Goal: Transaction & Acquisition: Download file/media

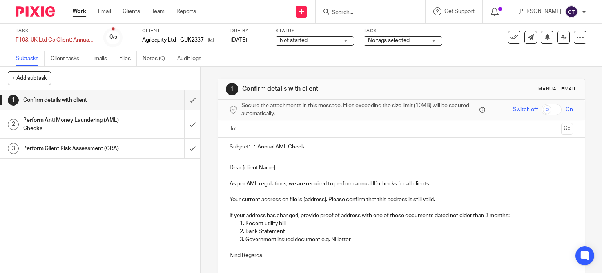
click at [334, 41] on span "Not started" at bounding box center [309, 40] width 59 height 8
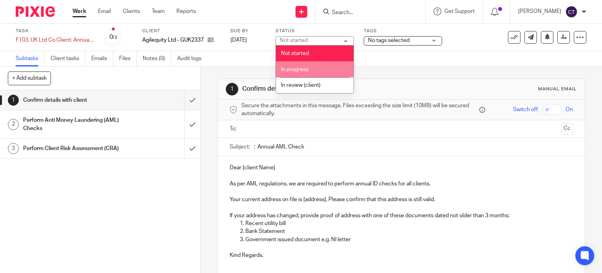
click at [329, 76] on li "In progress" at bounding box center [315, 69] width 78 height 16
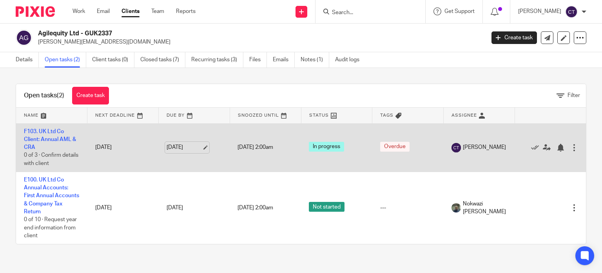
click at [188, 151] on link "14 Aug 2025" at bounding box center [184, 147] width 35 height 8
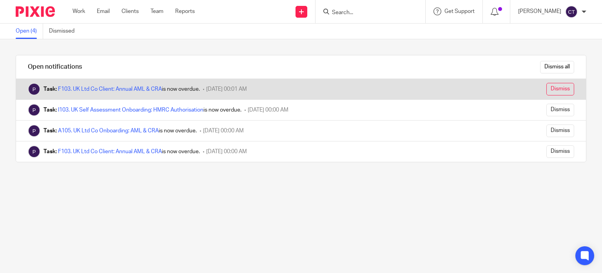
click at [549, 91] on input "Dismiss" at bounding box center [561, 89] width 28 height 13
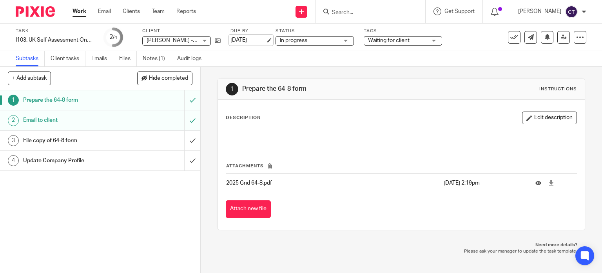
click at [261, 39] on link "18 Aug 2025" at bounding box center [248, 40] width 35 height 8
click at [159, 55] on link "Notes (1)" at bounding box center [157, 58] width 29 height 15
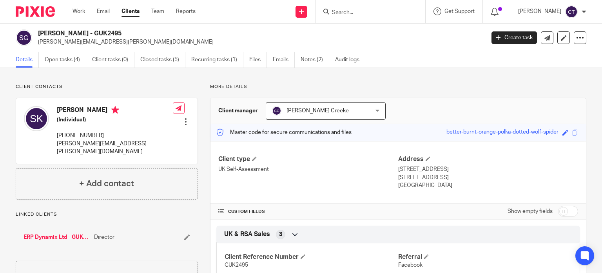
drag, startPoint x: 100, startPoint y: 109, endPoint x: 53, endPoint y: 107, distance: 47.1
click at [53, 107] on div "[PERSON_NAME] (Individual) [PHONE_NUMBER] [PERSON_NAME][EMAIL_ADDRESS][PERSON_N…" at bounding box center [98, 130] width 149 height 57
copy h4 "[PERSON_NAME]"
drag, startPoint x: 81, startPoint y: 33, endPoint x: 41, endPoint y: 30, distance: 40.5
click at [31, 30] on div "[PERSON_NAME] - GUK2495 [PERSON_NAME][EMAIL_ADDRESS][PERSON_NAME][DOMAIN_NAME]" at bounding box center [248, 37] width 464 height 16
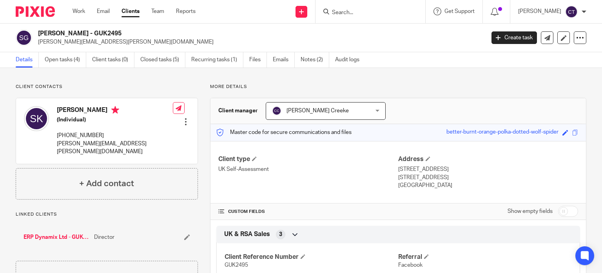
copy div "[PERSON_NAME]"
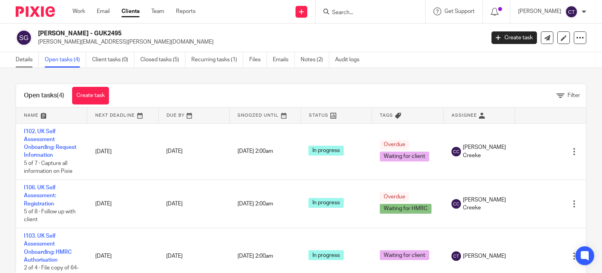
click at [27, 61] on link "Details" at bounding box center [27, 59] width 23 height 15
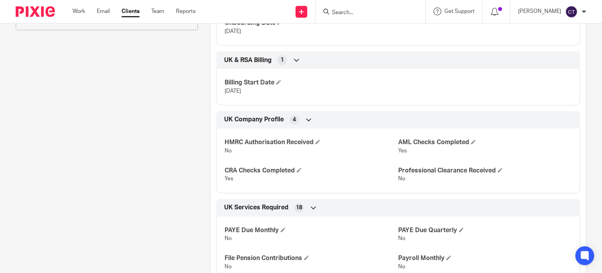
scroll to position [275, 0]
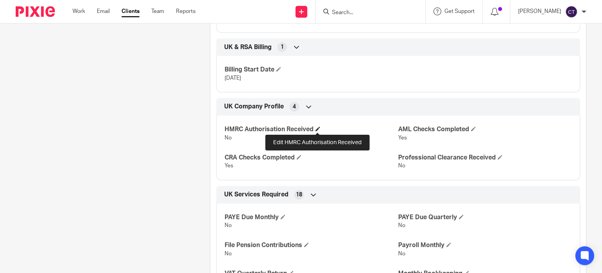
click at [319, 128] on span at bounding box center [318, 128] width 5 height 5
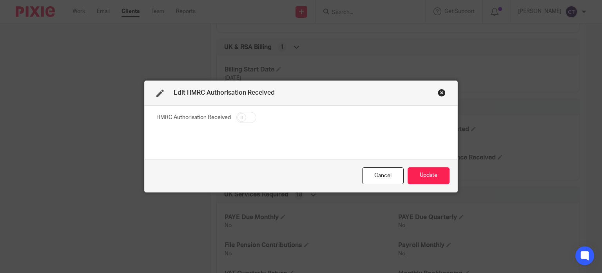
click at [240, 115] on input "checkbox" at bounding box center [247, 117] width 20 height 11
checkbox input "true"
drag, startPoint x: 433, startPoint y: 174, endPoint x: 400, endPoint y: 171, distance: 33.1
click at [433, 174] on button "Update" at bounding box center [429, 175] width 42 height 17
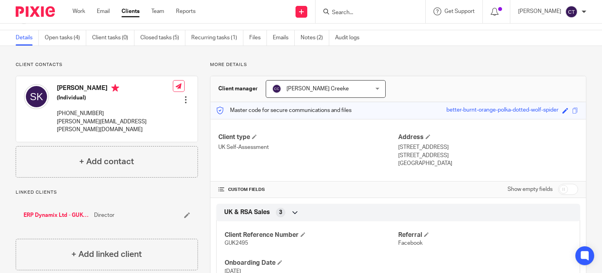
scroll to position [0, 0]
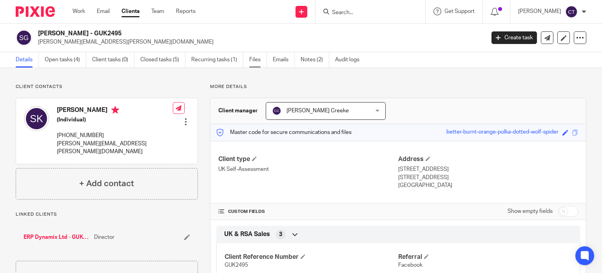
click at [258, 61] on link "Files" at bounding box center [258, 59] width 18 height 15
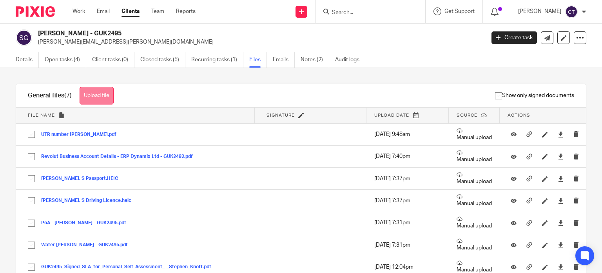
click at [103, 97] on button "Upload file" at bounding box center [97, 96] width 34 height 18
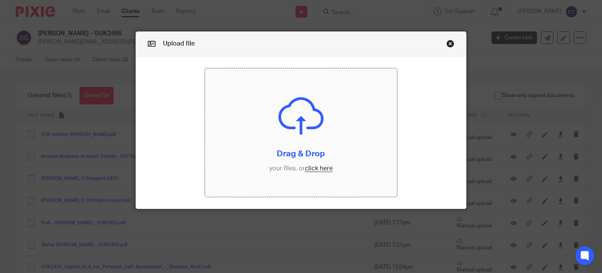
click at [309, 130] on input "file" at bounding box center [301, 132] width 192 height 128
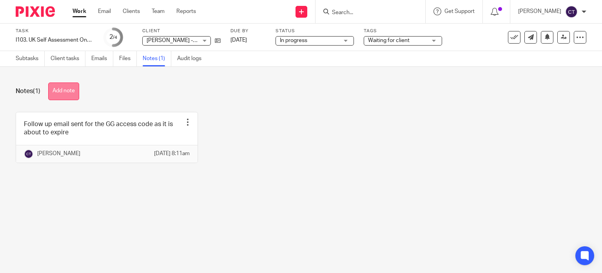
click at [71, 91] on button "Add note" at bounding box center [63, 91] width 31 height 18
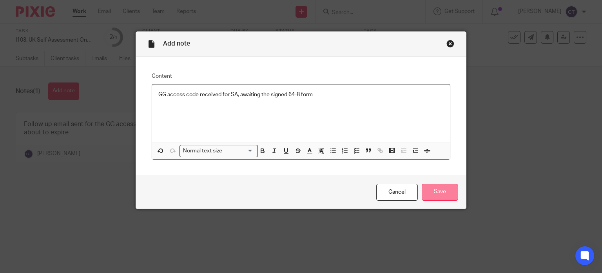
click at [429, 193] on input "Save" at bounding box center [440, 192] width 36 height 17
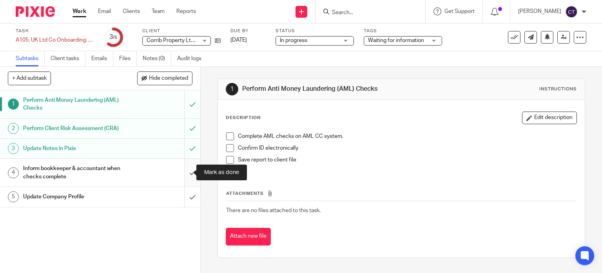
click at [187, 168] on input "submit" at bounding box center [100, 172] width 200 height 28
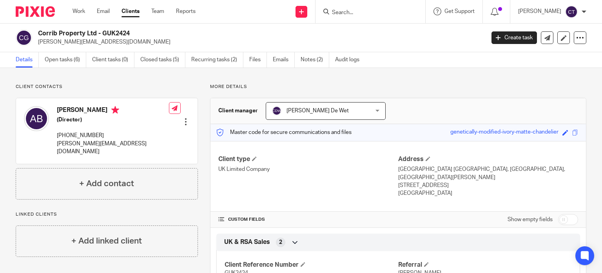
drag, startPoint x: 97, startPoint y: 34, endPoint x: 39, endPoint y: 32, distance: 58.1
click at [39, 32] on h2 "Corrib Property Ltd - GUK2424" at bounding box center [215, 33] width 354 height 8
copy h2 "Corrib Property Ltd"
click at [545, 39] on icon at bounding box center [548, 38] width 6 height 6
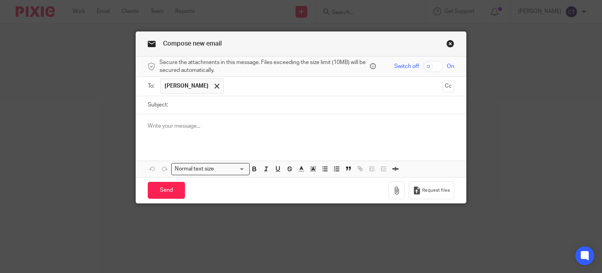
click at [448, 41] on link "Close this dialog window" at bounding box center [451, 45] width 8 height 11
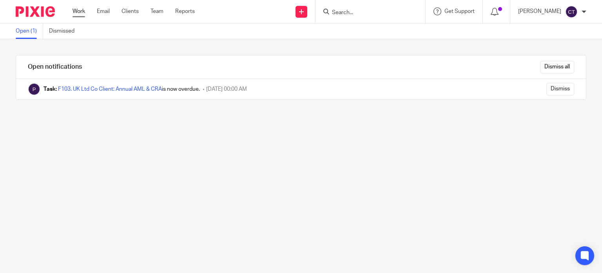
click at [79, 12] on link "Work" at bounding box center [79, 11] width 13 height 8
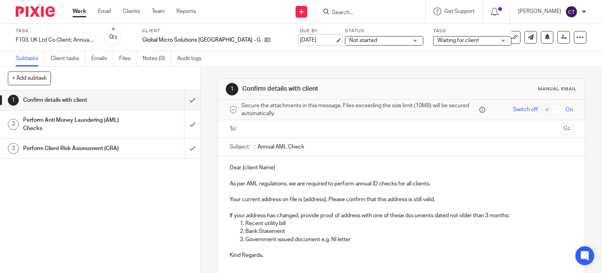
click at [300, 39] on link "19 Aug 2025" at bounding box center [317, 40] width 35 height 8
click at [355, 43] on span "Not started" at bounding box center [378, 40] width 59 height 8
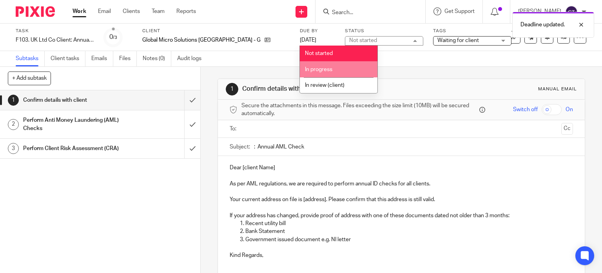
click at [349, 73] on li "In progress" at bounding box center [339, 69] width 78 height 16
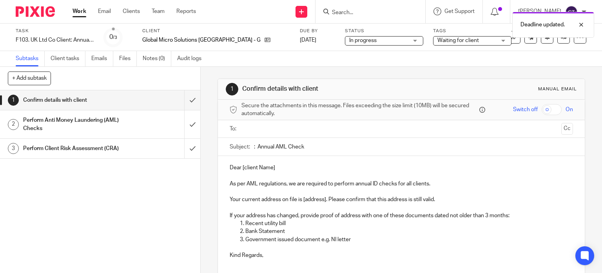
click at [459, 42] on div "Waiting for client" at bounding box center [472, 40] width 78 height 9
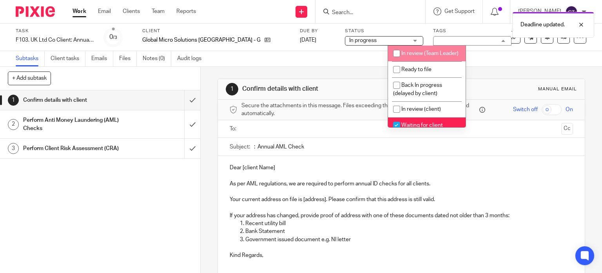
click at [439, 55] on li "In review (Team Leader)" at bounding box center [427, 53] width 78 height 16
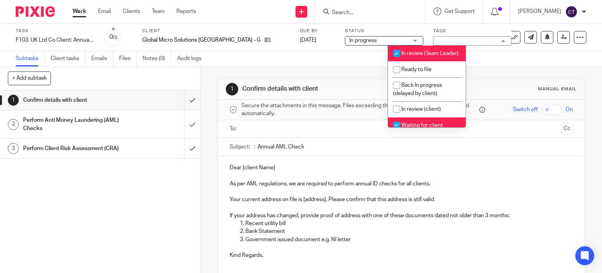
click at [405, 55] on span "In review (Team Leader)" at bounding box center [430, 53] width 57 height 5
checkbox input "false"
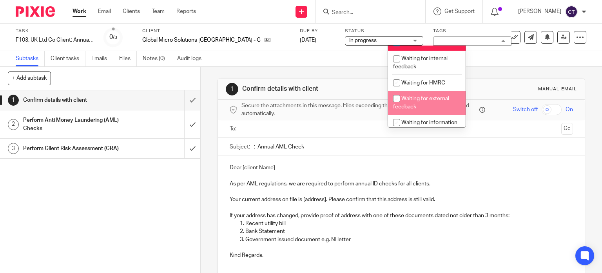
scroll to position [78, 0]
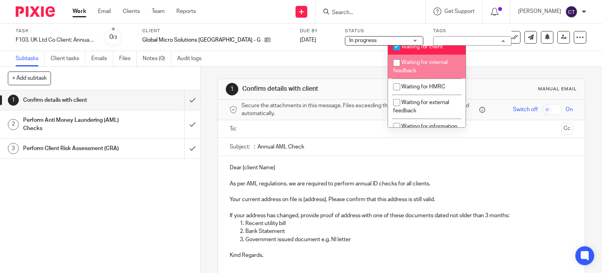
click at [358, 64] on div "Subtasks Client tasks Emails Files Notes (0) Audit logs" at bounding box center [301, 59] width 602 height 16
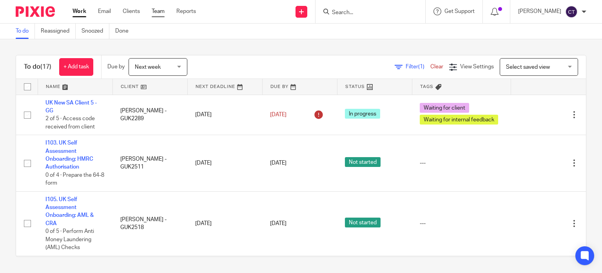
click at [163, 9] on link "Team" at bounding box center [158, 11] width 13 height 8
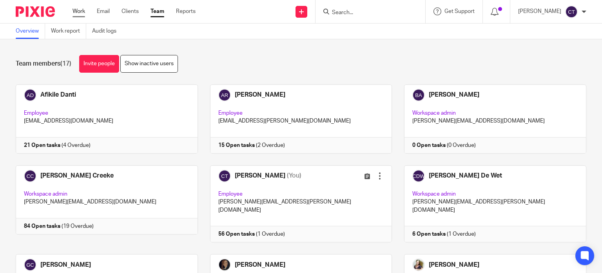
click at [82, 11] on link "Work" at bounding box center [79, 11] width 13 height 8
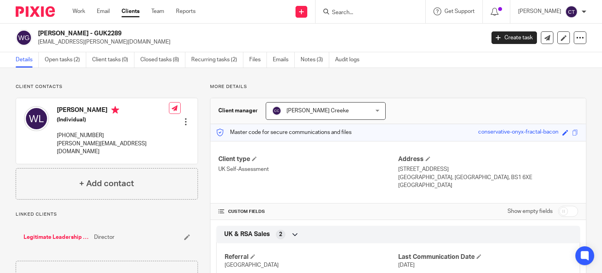
drag, startPoint x: 114, startPoint y: 108, endPoint x: 59, endPoint y: 108, distance: 54.9
click at [59, 108] on h4 "[PERSON_NAME]" at bounding box center [113, 111] width 112 height 10
copy h4 "[PERSON_NAME]"
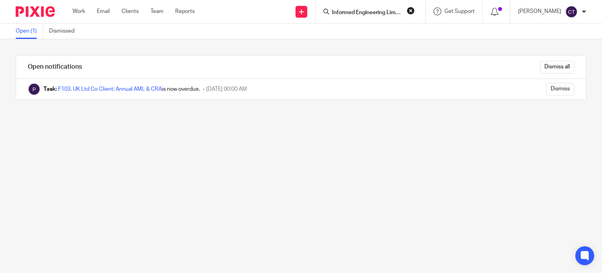
scroll to position [0, 7]
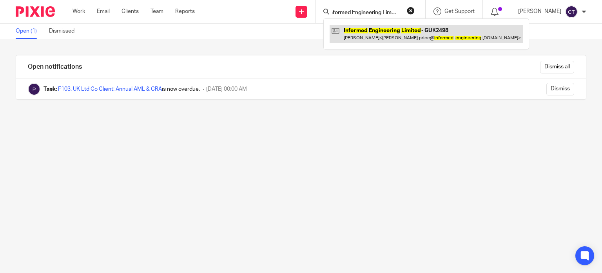
type input "Informed Engineering Limited"
click at [387, 29] on link at bounding box center [426, 34] width 193 height 18
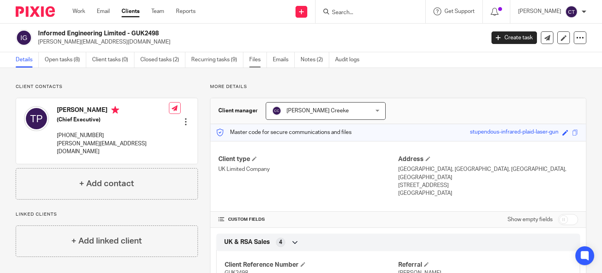
click at [257, 62] on link "Files" at bounding box center [258, 59] width 18 height 15
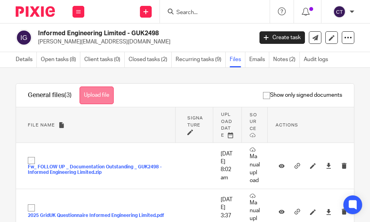
click at [112, 96] on button "Upload file" at bounding box center [97, 96] width 34 height 18
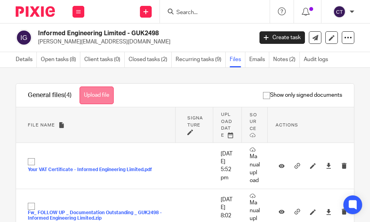
click at [102, 97] on button "Upload file" at bounding box center [97, 96] width 34 height 18
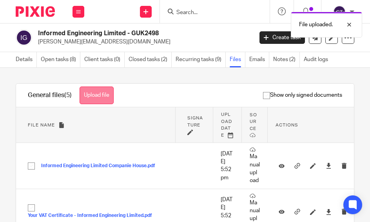
click at [100, 98] on button "Upload file" at bounding box center [97, 96] width 34 height 18
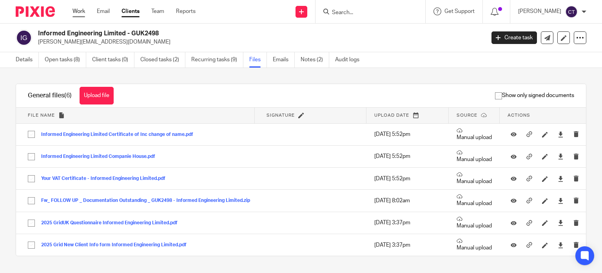
click at [77, 15] on link "Work" at bounding box center [79, 11] width 13 height 8
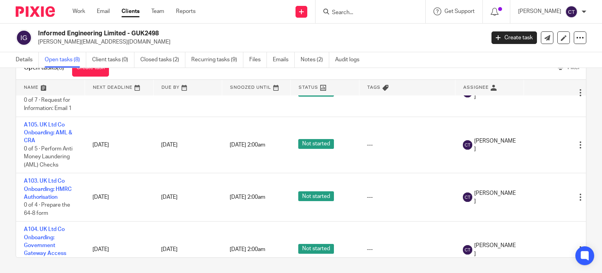
scroll to position [235, 0]
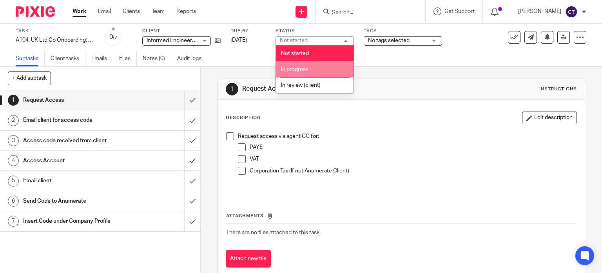
click at [315, 73] on li "In progress" at bounding box center [315, 69] width 78 height 16
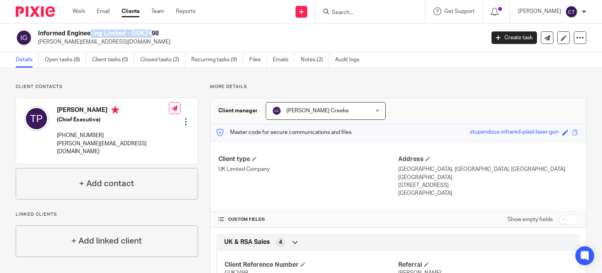
drag, startPoint x: 104, startPoint y: 33, endPoint x: 39, endPoint y: 33, distance: 64.3
click at [39, 33] on h2 "Informed Engineering Limited - GUK2498" at bounding box center [215, 33] width 354 height 8
drag, startPoint x: 39, startPoint y: 33, endPoint x: 60, endPoint y: 33, distance: 20.4
click at [54, 33] on h2 "Informed Engineering Limited - GUK2498" at bounding box center [215, 33] width 354 height 8
click at [96, 34] on h2 "Informed Engineering Limited - GUK2498" at bounding box center [215, 33] width 354 height 8
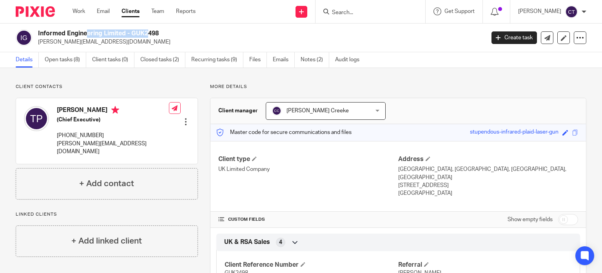
drag, startPoint x: 103, startPoint y: 34, endPoint x: 38, endPoint y: 33, distance: 65.1
click at [38, 33] on h2 "Informed Engineering Limited - GUK2498" at bounding box center [215, 33] width 354 height 8
copy h2 "Informed Engineering"
click at [260, 63] on link "Files" at bounding box center [258, 59] width 18 height 15
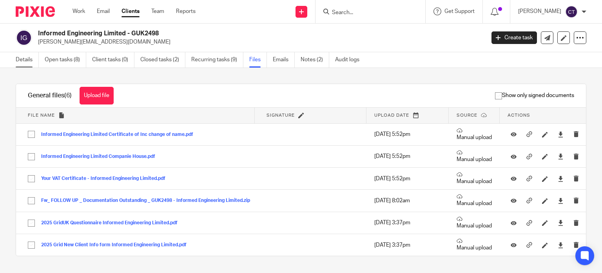
click at [25, 55] on link "Details" at bounding box center [27, 59] width 23 height 15
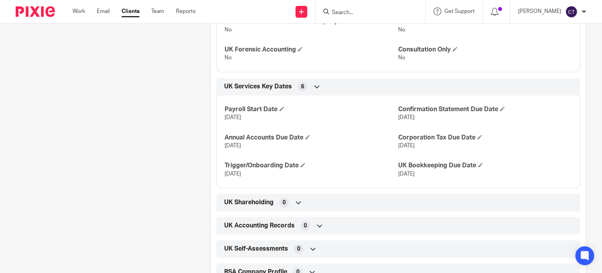
scroll to position [745, 0]
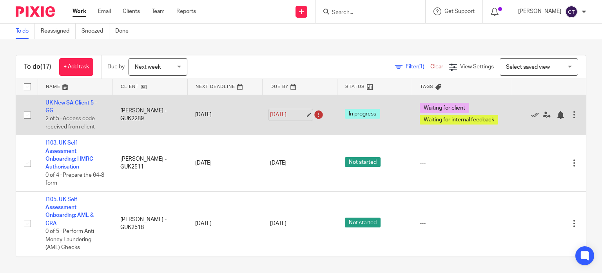
click at [275, 111] on link "14 Aug 2025" at bounding box center [287, 115] width 35 height 8
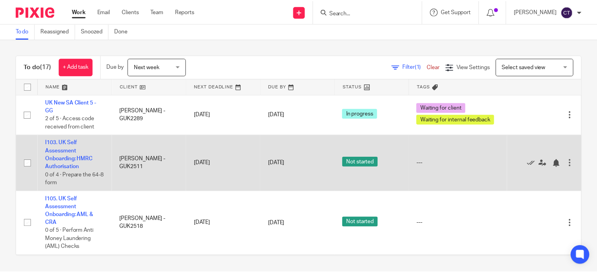
scroll to position [39, 0]
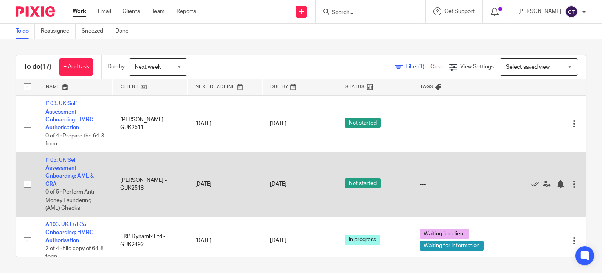
click at [262, 186] on td "19 Aug 2025" at bounding box center [299, 184] width 75 height 64
click at [270, 186] on link "19 Aug 2025" at bounding box center [287, 184] width 35 height 8
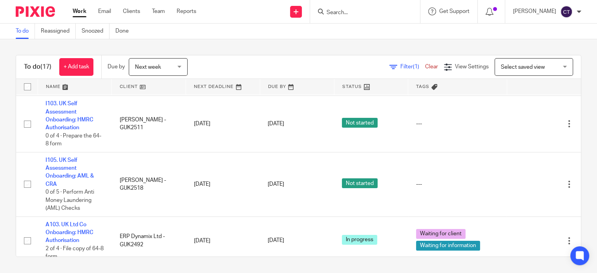
scroll to position [0, 0]
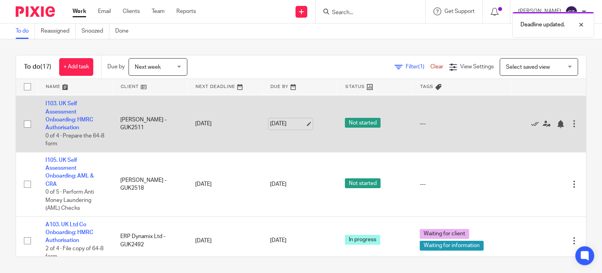
click at [271, 127] on link "15 Aug 2025" at bounding box center [287, 124] width 35 height 8
click at [275, 126] on link "27 Aug 2025" at bounding box center [287, 124] width 35 height 8
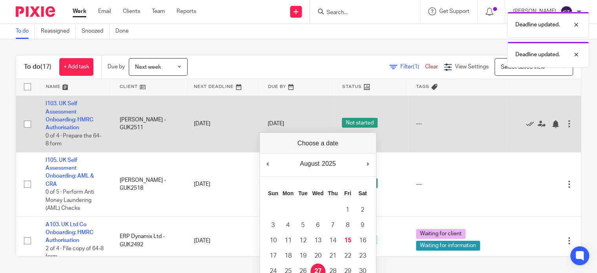
click at [223, 144] on td "15 Aug 2025" at bounding box center [223, 124] width 74 height 56
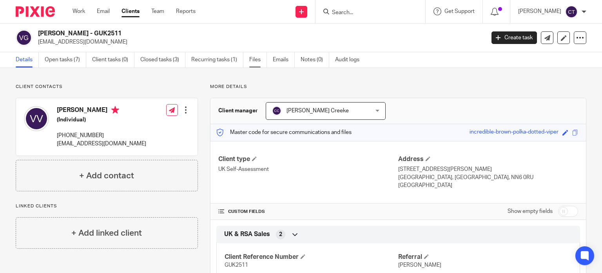
click at [251, 62] on link "Files" at bounding box center [258, 59] width 18 height 15
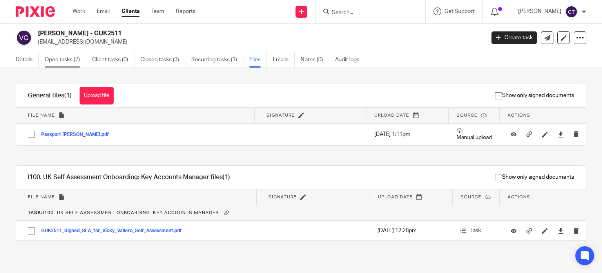
drag, startPoint x: 27, startPoint y: 57, endPoint x: 49, endPoint y: 58, distance: 22.0
click at [27, 57] on link "Details" at bounding box center [27, 59] width 23 height 15
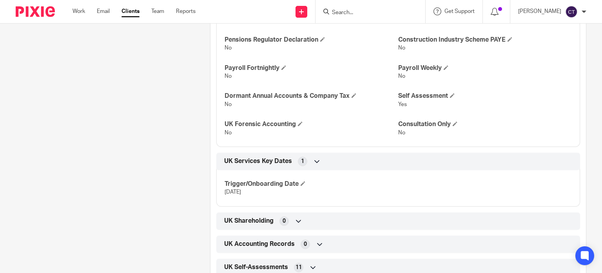
scroll to position [667, 0]
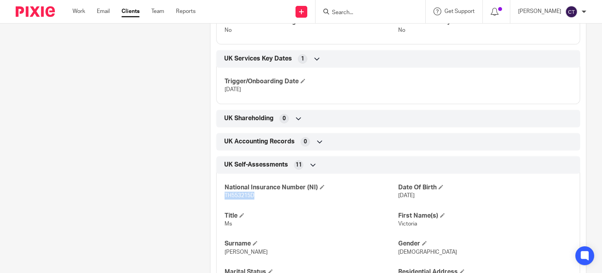
drag, startPoint x: 260, startPoint y: 193, endPoint x: 222, endPoint y: 194, distance: 38.1
click at [222, 194] on div "National Insurance Number (NI) TH553215D Date Of Birth [DATE] Title Ms First Na…" at bounding box center [399, 258] width 364 height 183
copy span "TH553215D"
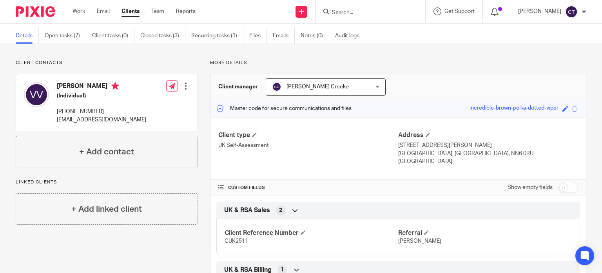
scroll to position [0, 0]
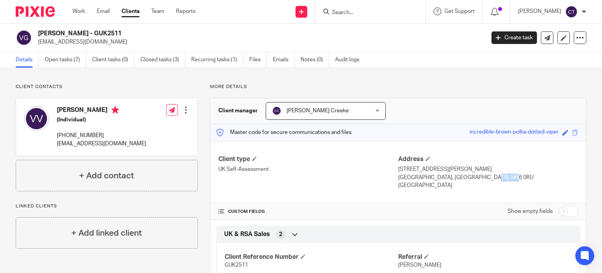
drag, startPoint x: 488, startPoint y: 174, endPoint x: 459, endPoint y: 176, distance: 28.7
click at [459, 176] on p "[GEOGRAPHIC_DATA], [GEOGRAPHIC_DATA], NN6 0RU" at bounding box center [489, 177] width 180 height 8
copy p "NN6 0RU"
drag, startPoint x: 71, startPoint y: 33, endPoint x: 40, endPoint y: 32, distance: 31.4
click at [40, 32] on h2 "[PERSON_NAME] - GUK2511" at bounding box center [215, 33] width 354 height 8
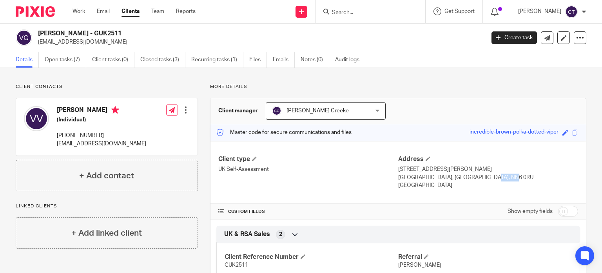
copy h2 "Vicky Vallero -"
click at [304, 62] on link "Notes (0)" at bounding box center [315, 59] width 29 height 15
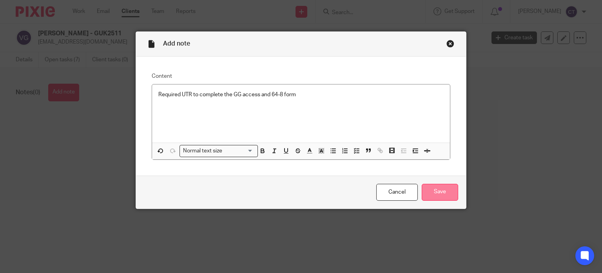
click at [439, 196] on input "Save" at bounding box center [440, 192] width 36 height 17
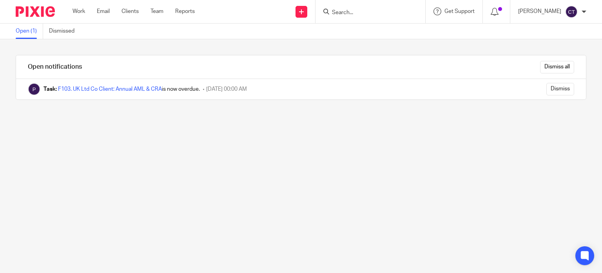
click at [351, 16] on form at bounding box center [373, 12] width 84 height 10
click at [344, 9] on input "Search" at bounding box center [366, 12] width 71 height 7
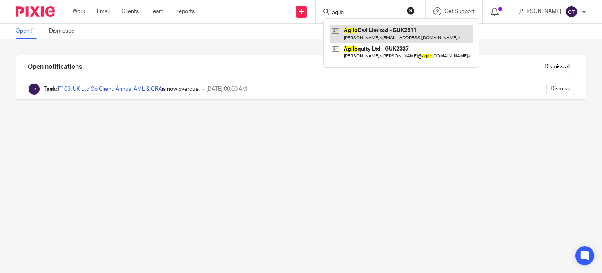
type input "agile"
click at [355, 35] on link at bounding box center [401, 34] width 143 height 18
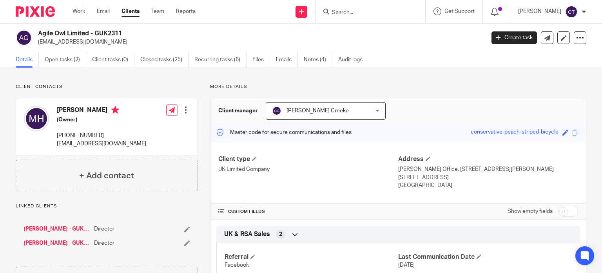
drag, startPoint x: 480, startPoint y: 178, endPoint x: 461, endPoint y: 177, distance: 18.8
click at [461, 177] on p "Glasgow, United Kingdom, G2 1BP" at bounding box center [489, 177] width 180 height 8
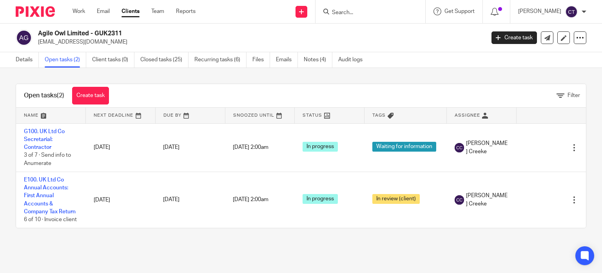
drag, startPoint x: 89, startPoint y: 34, endPoint x: 39, endPoint y: 33, distance: 49.4
click at [39, 33] on h2 "Agile Owl Limited - GUK2311" at bounding box center [215, 33] width 354 height 8
copy h2 "Agile Owl Limited"
click at [258, 58] on link "Files" at bounding box center [262, 59] width 18 height 15
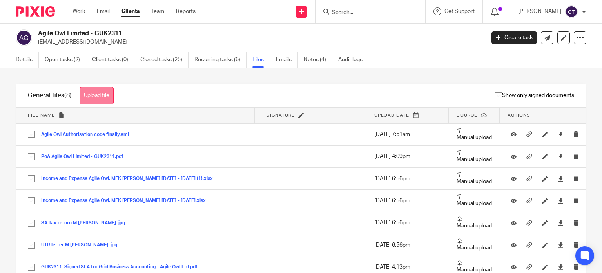
click at [106, 98] on button "Upload file" at bounding box center [97, 96] width 34 height 18
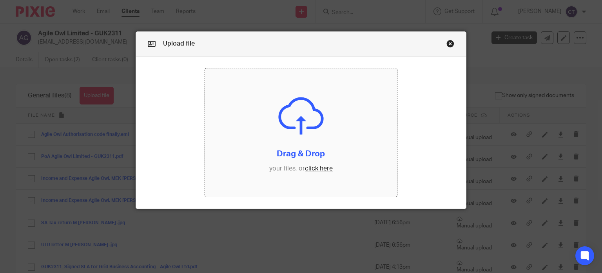
click at [271, 126] on input "file" at bounding box center [301, 132] width 192 height 128
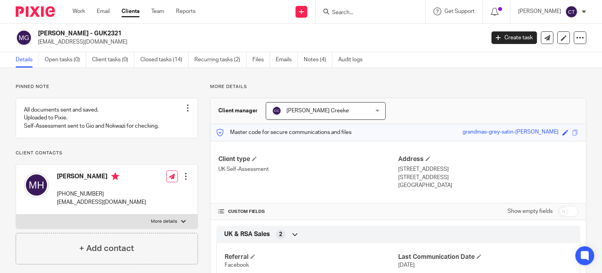
click at [100, 31] on h2 "[PERSON_NAME] - GUK2321" at bounding box center [215, 33] width 354 height 8
copy h2 "GUK2321"
drag, startPoint x: 445, startPoint y: 169, endPoint x: 395, endPoint y: 170, distance: 49.4
click at [399, 170] on p "[STREET_ADDRESS]" at bounding box center [489, 169] width 180 height 8
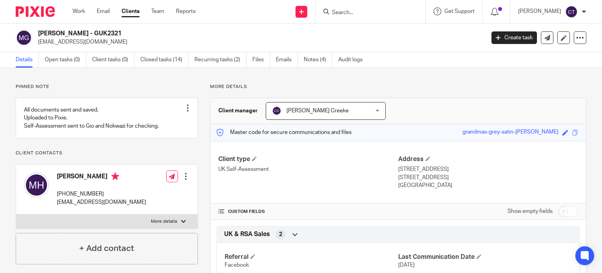
copy p "[STREET_ADDRESS]"
click at [454, 168] on p "[STREET_ADDRESS]" at bounding box center [489, 169] width 180 height 8
copy p "Hove"
drag, startPoint x: 424, startPoint y: 177, endPoint x: 394, endPoint y: 177, distance: 30.2
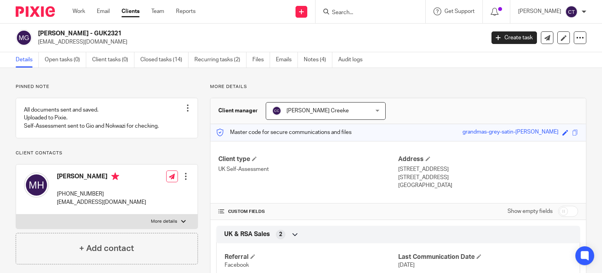
click at [394, 177] on div "Client type UK Self-Assessment Address 48b Clarendon Road, Hove East Sussex, Un…" at bounding box center [399, 172] width 376 height 63
drag, startPoint x: 394, startPoint y: 177, endPoint x: 409, endPoint y: 178, distance: 14.9
click at [408, 178] on p "East Sussex, United Kingdom, BN3 3WQ" at bounding box center [489, 177] width 180 height 8
click at [413, 175] on p "East Sussex, United Kingdom, BN3 3WQ" at bounding box center [489, 177] width 180 height 8
drag, startPoint x: 426, startPoint y: 176, endPoint x: 395, endPoint y: 178, distance: 31.9
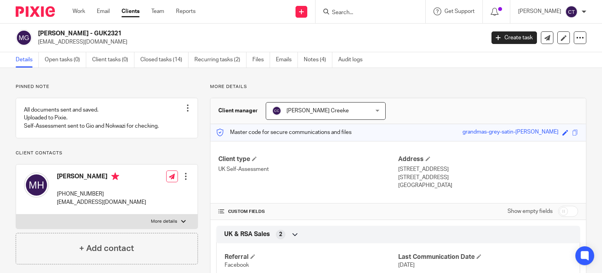
click at [399, 178] on p "East Sussex, United Kingdom, BN3 3WQ" at bounding box center [489, 177] width 180 height 8
copy p "East Sussex,"
drag, startPoint x: 495, startPoint y: 173, endPoint x: 469, endPoint y: 175, distance: 26.0
click at [469, 175] on p "East Sussex, United Kingdom, BN3 3WQ" at bounding box center [489, 177] width 180 height 8
copy p "BN3 3WQ"
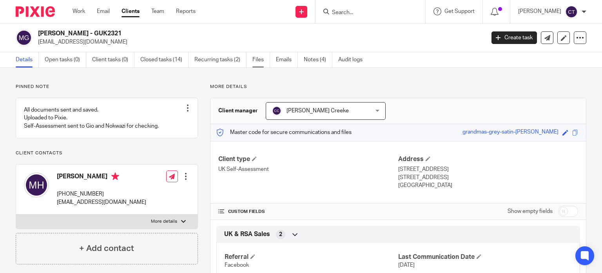
click at [256, 61] on link "Files" at bounding box center [262, 59] width 18 height 15
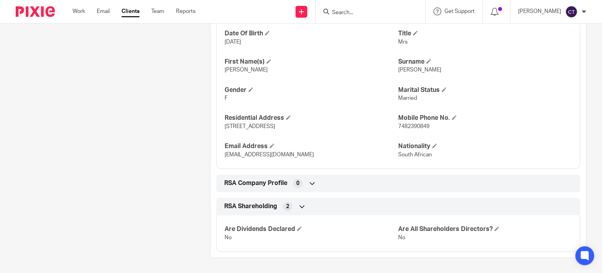
scroll to position [96, 0]
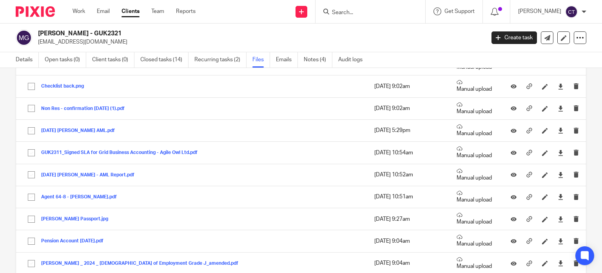
scroll to position [1059, 0]
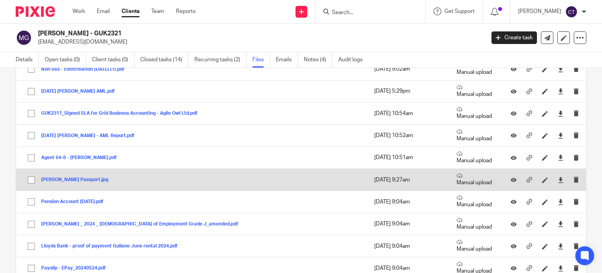
click at [91, 177] on button "[PERSON_NAME] Passport.jpg" at bounding box center [77, 179] width 73 height 5
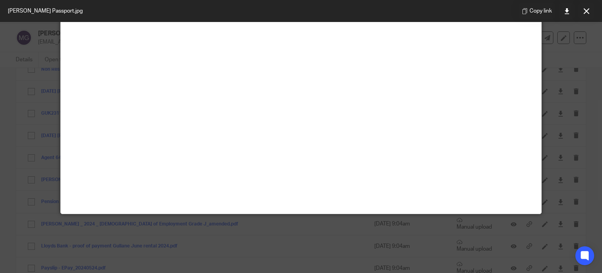
scroll to position [157, 0]
click at [587, 6] on button at bounding box center [587, 11] width 16 height 16
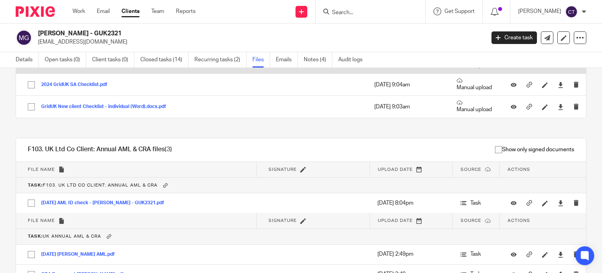
scroll to position [1287, 0]
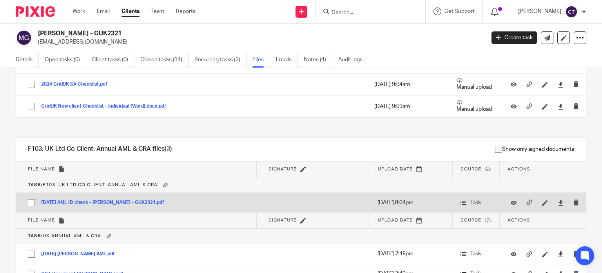
click at [120, 200] on button "[DATE] AML ID check - [PERSON_NAME] - GUK2321.pdf" at bounding box center [105, 202] width 129 height 5
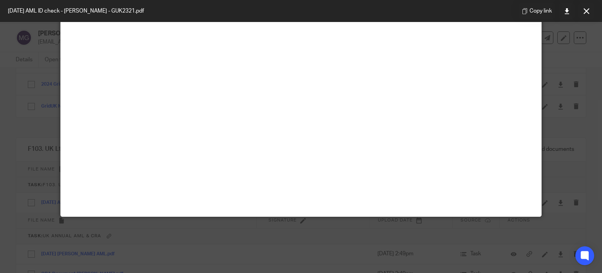
scroll to position [55, 0]
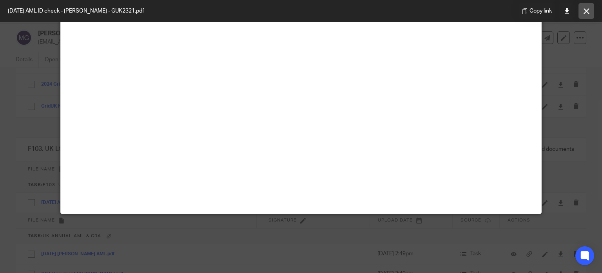
click at [587, 9] on icon at bounding box center [587, 11] width 6 height 6
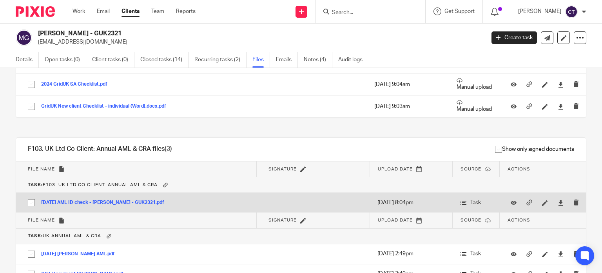
click at [27, 198] on input "checkbox" at bounding box center [31, 202] width 15 height 15
checkbox input "true"
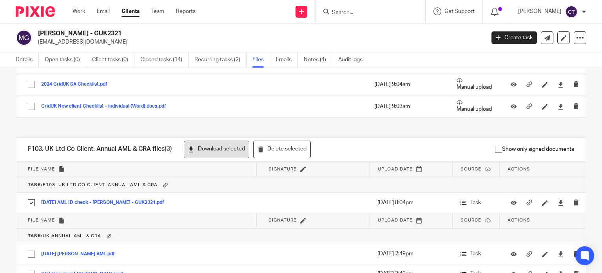
click at [209, 147] on button "Download selected" at bounding box center [217, 149] width 66 height 18
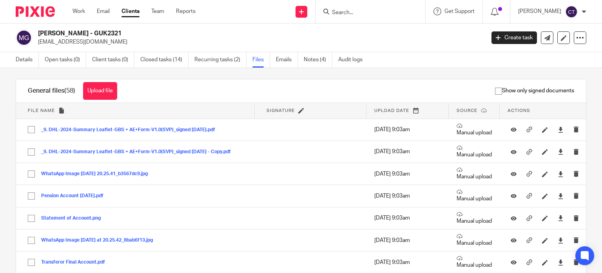
scroll to position [0, 0]
